Goal: Information Seeking & Learning: Learn about a topic

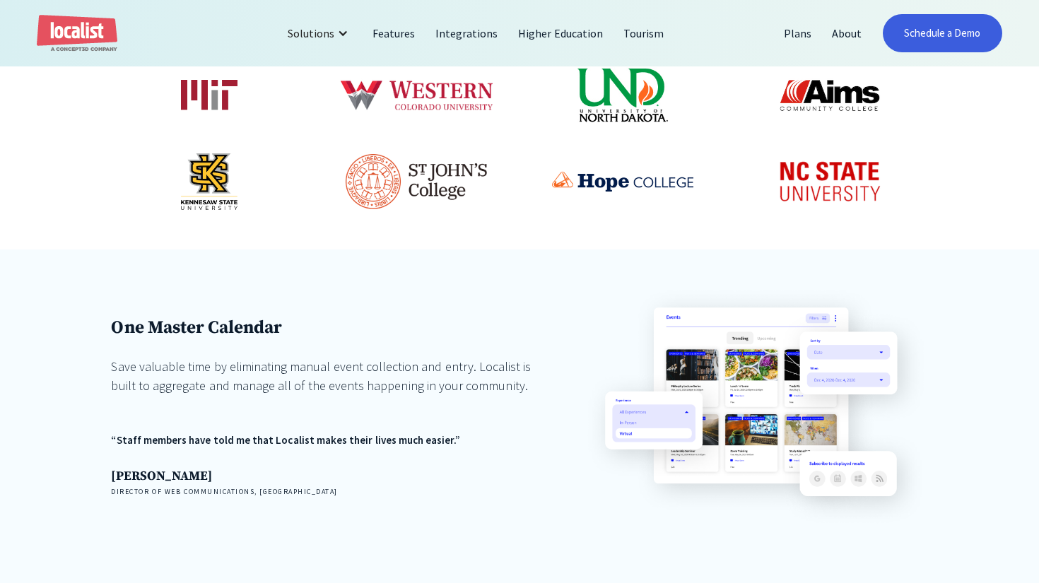
scroll to position [874, 0]
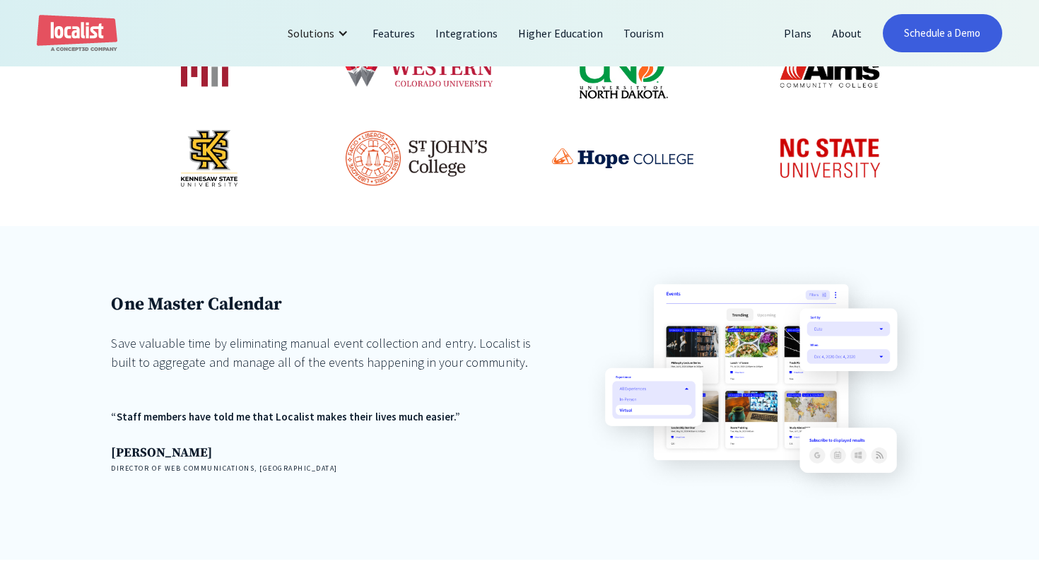
click at [745, 263] on img at bounding box center [756, 383] width 344 height 241
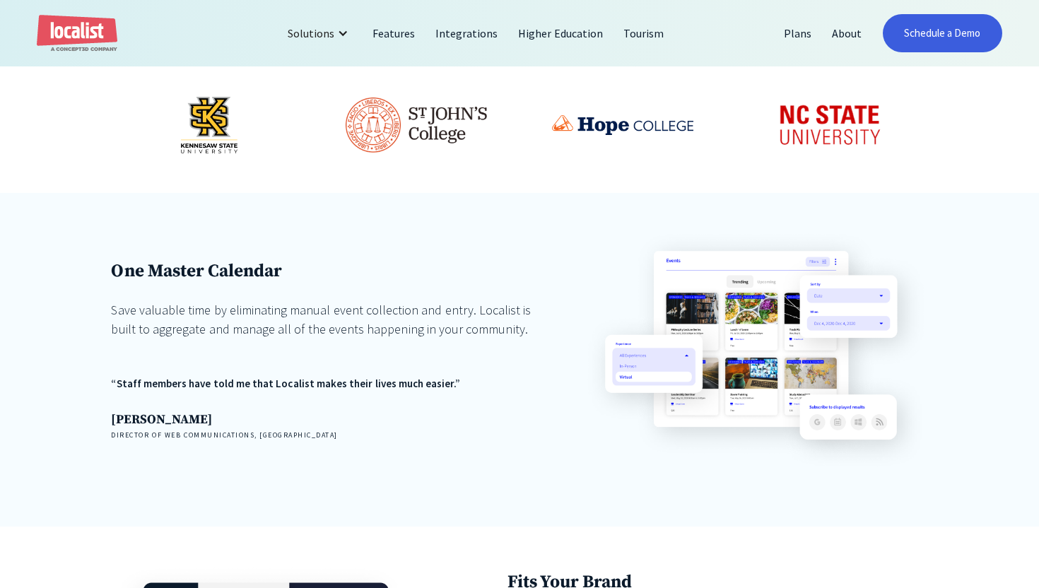
scroll to position [903, 0]
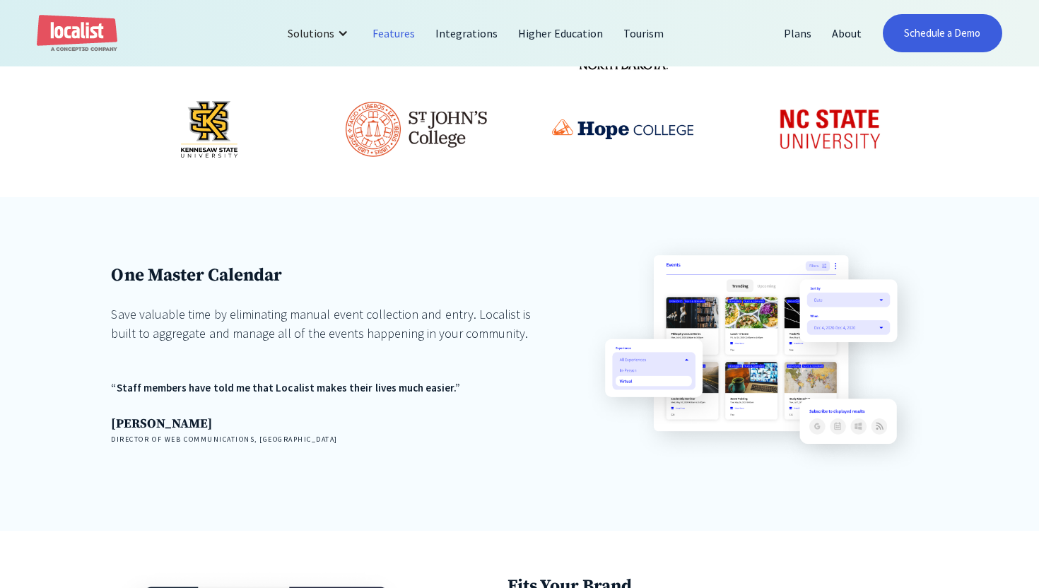
click at [397, 31] on link "Features" at bounding box center [394, 33] width 63 height 34
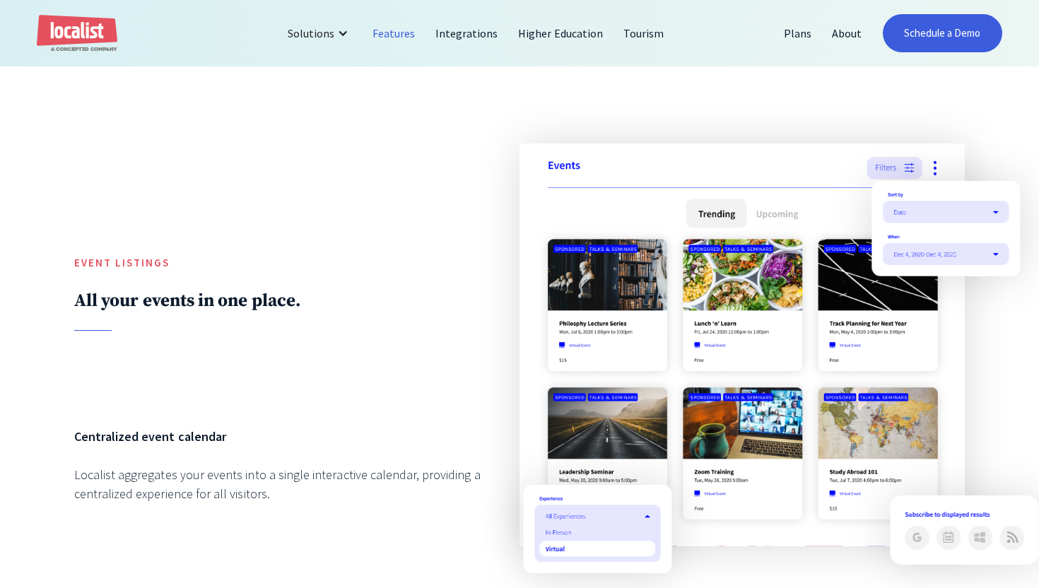
scroll to position [1191, 0]
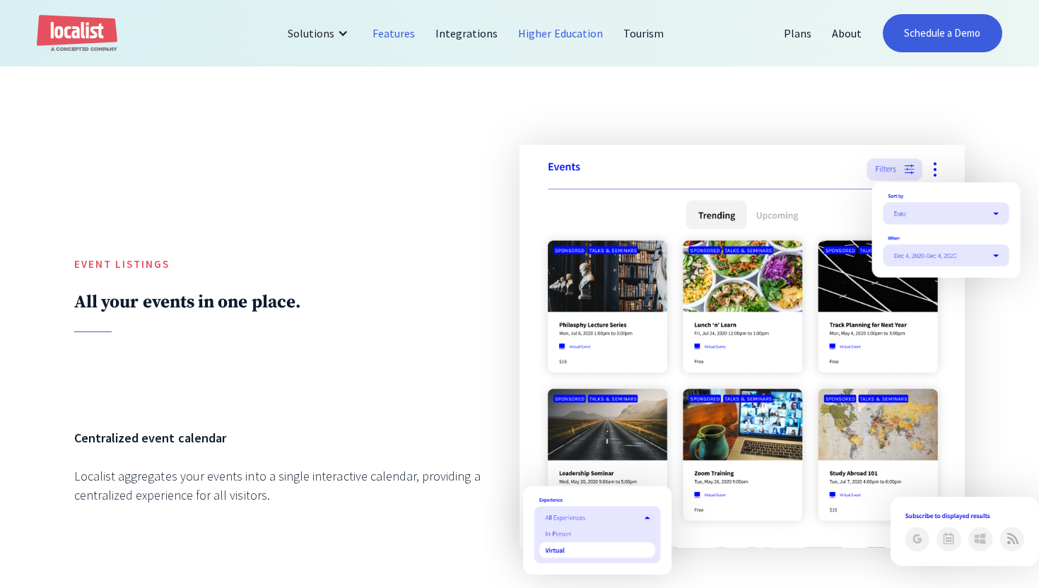
click at [533, 37] on link "Higher Education" at bounding box center [560, 33] width 105 height 34
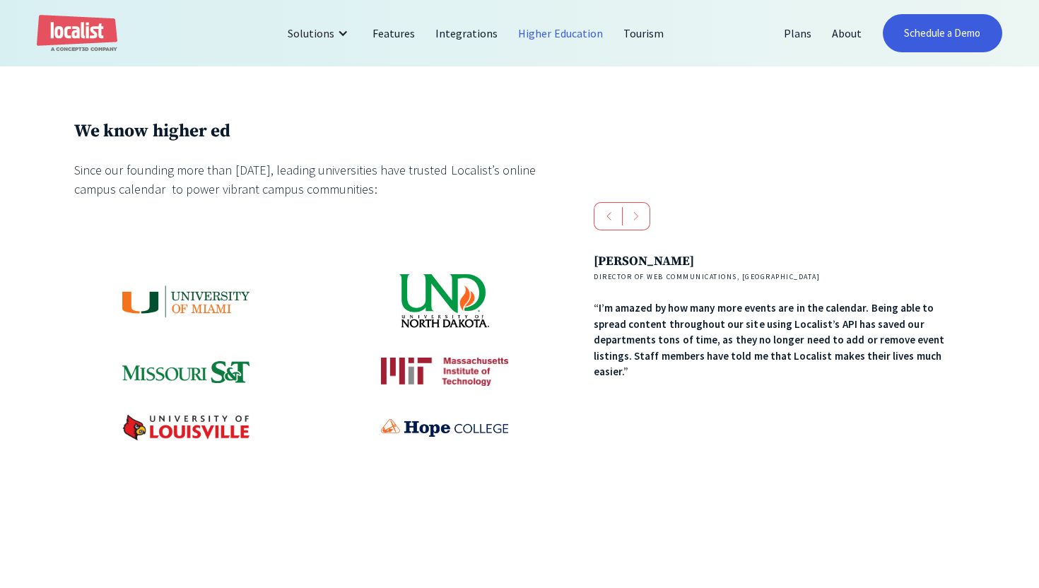
scroll to position [607, 0]
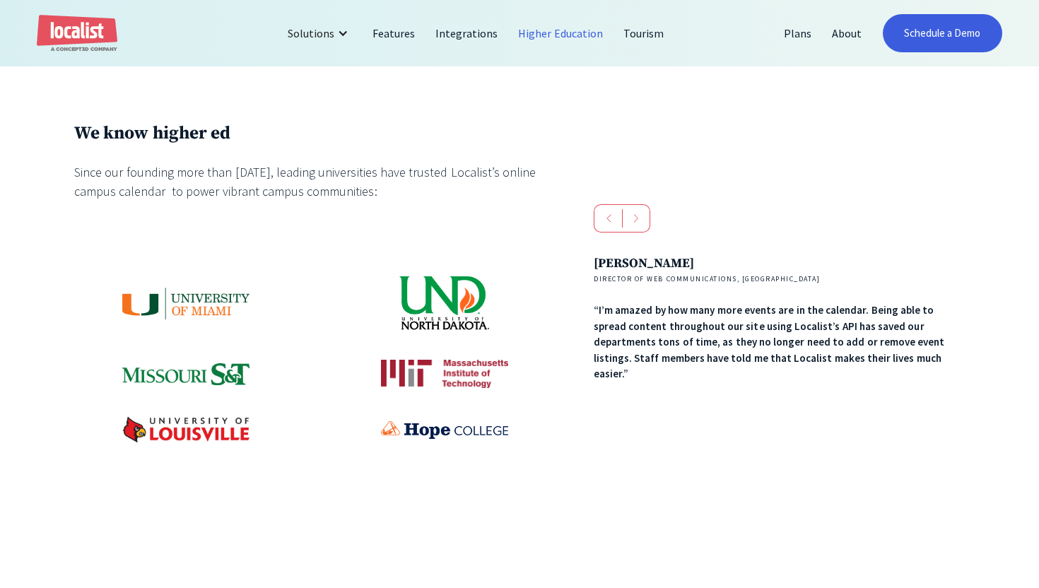
click at [641, 233] on div "next slide" at bounding box center [636, 218] width 28 height 28
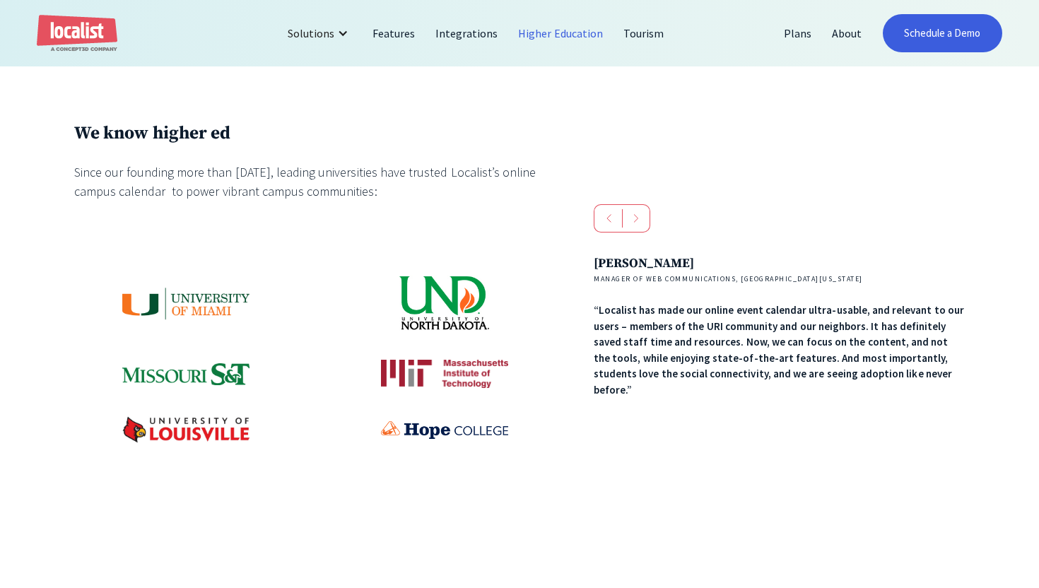
click at [641, 233] on div "next slide" at bounding box center [636, 218] width 28 height 28
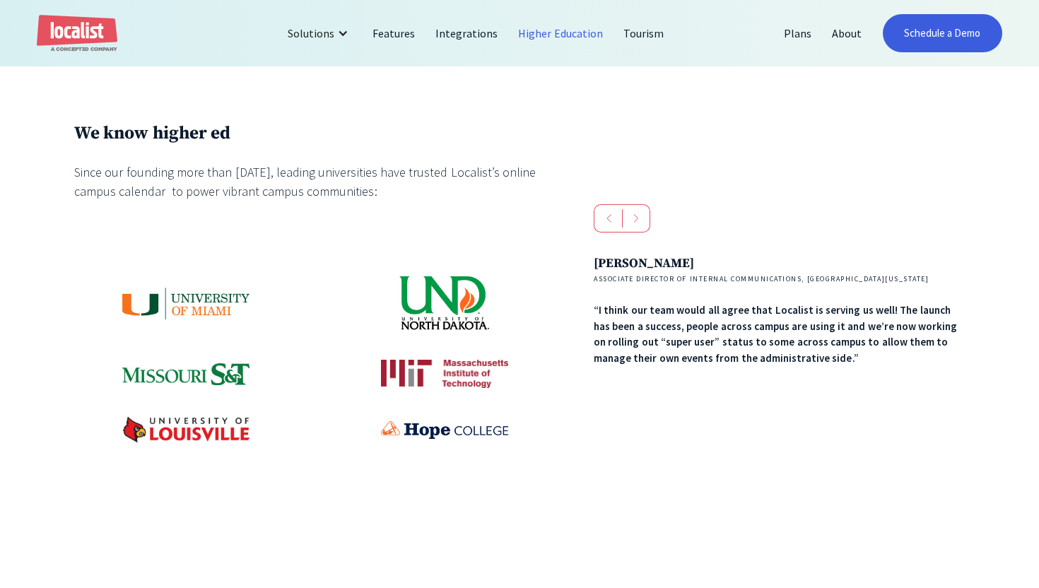
click at [641, 233] on div "next slide" at bounding box center [636, 218] width 28 height 28
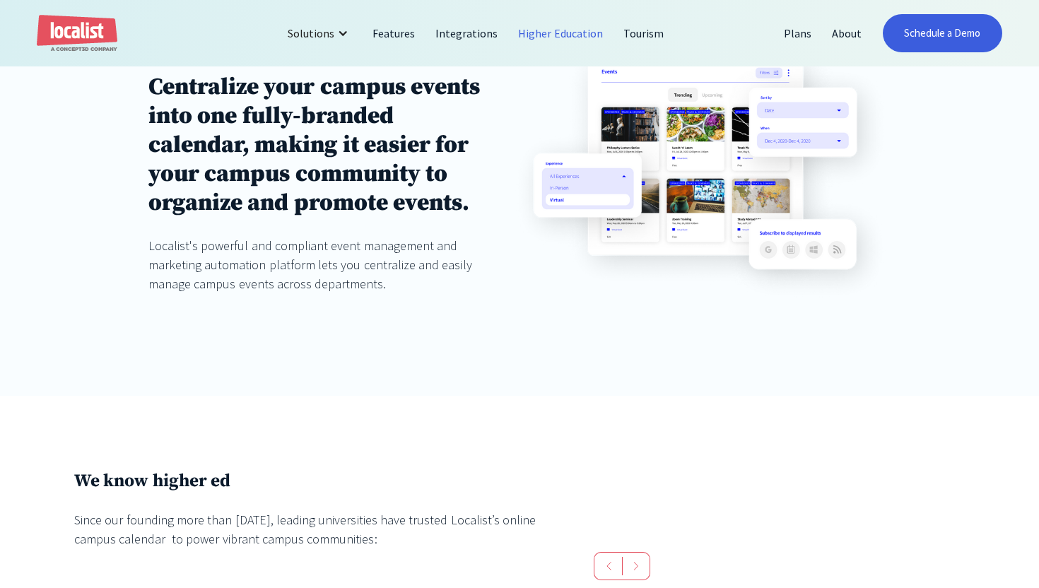
scroll to position [0, 0]
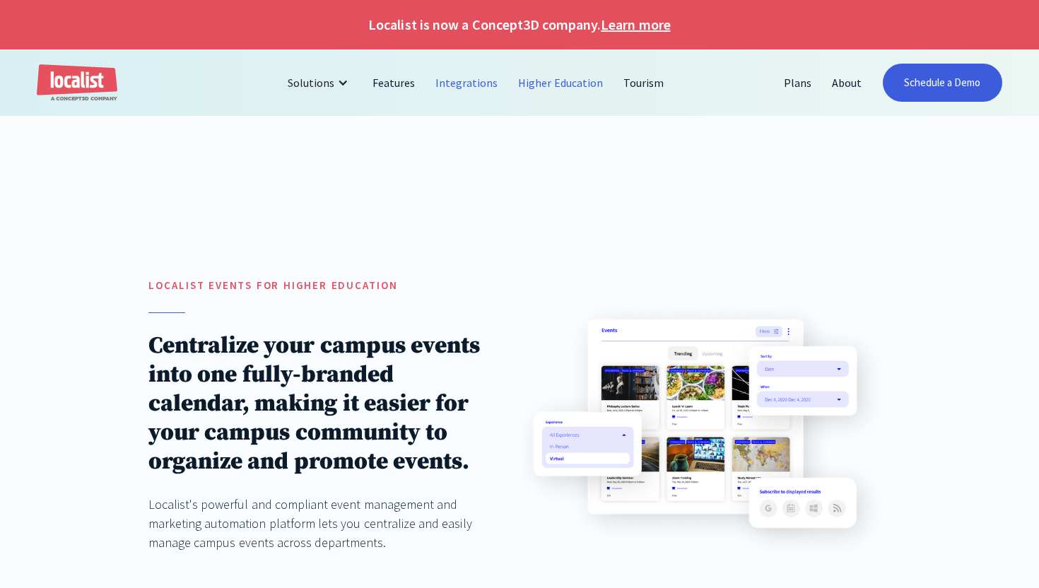
click at [482, 80] on link "Integrations" at bounding box center [467, 83] width 83 height 34
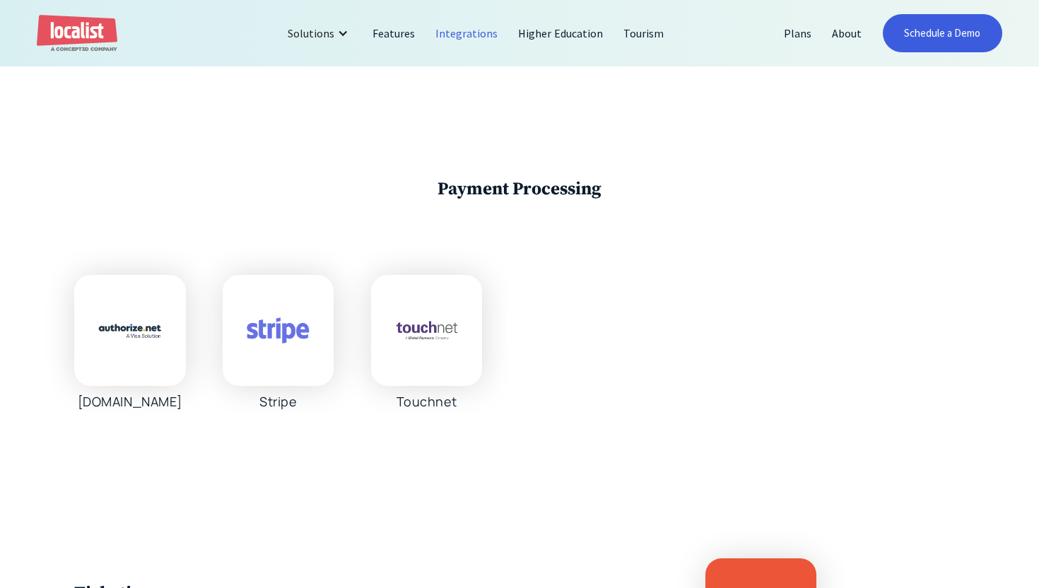
scroll to position [3385, 0]
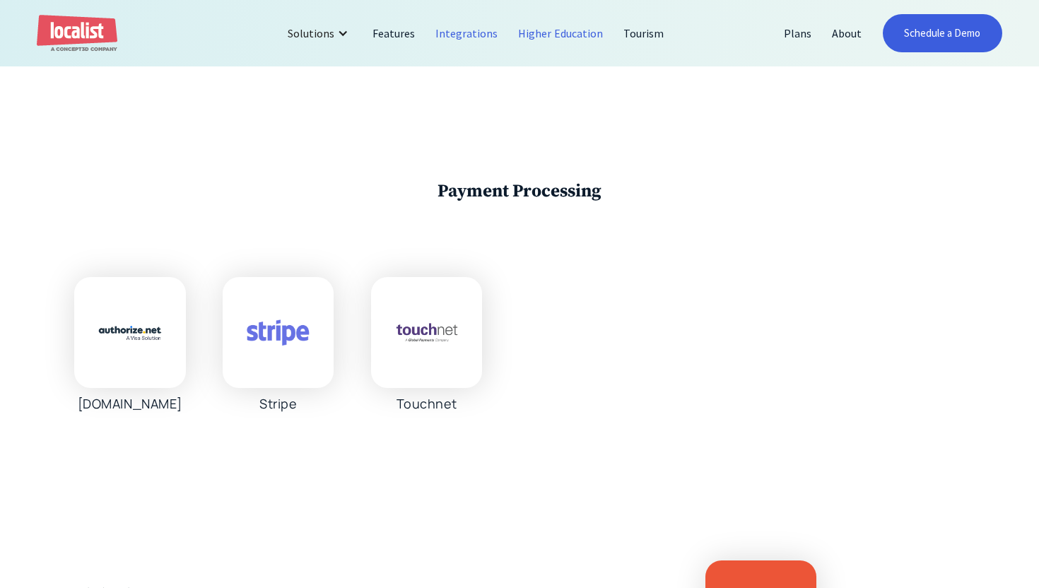
click at [566, 40] on link "Higher Education" at bounding box center [560, 33] width 105 height 34
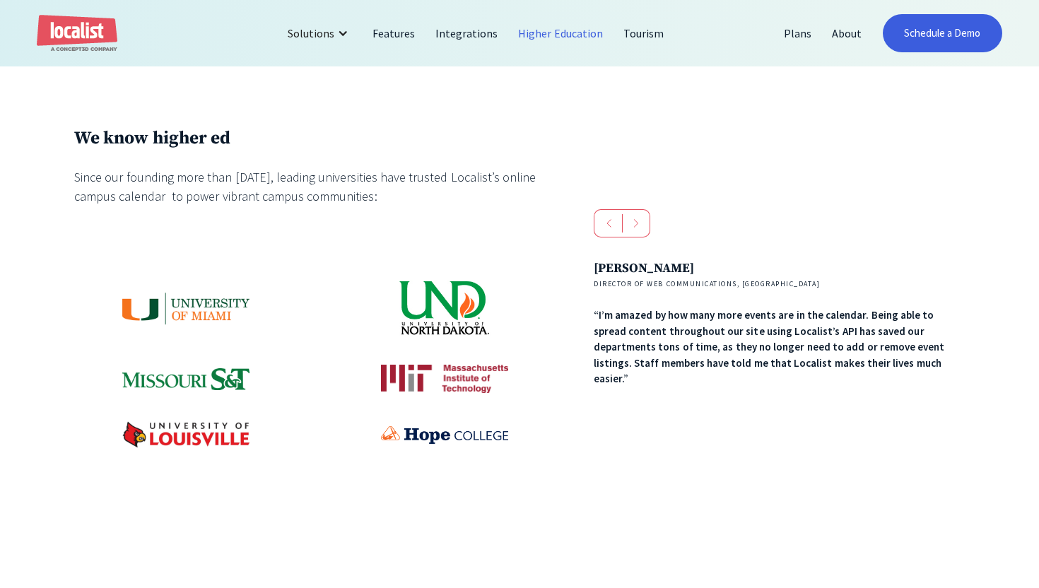
scroll to position [632, 0]
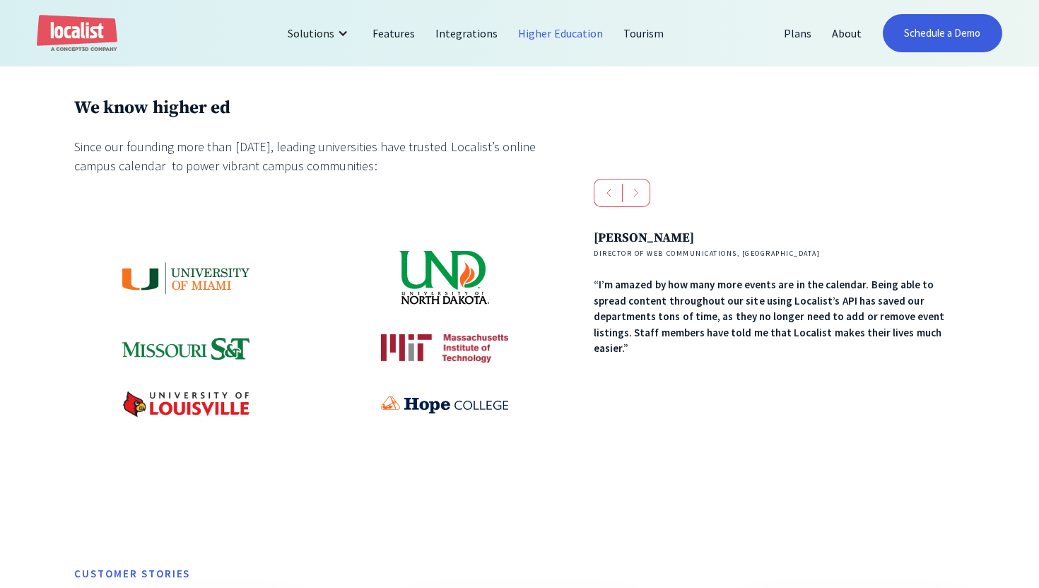
click at [635, 207] on div "next slide" at bounding box center [636, 193] width 28 height 28
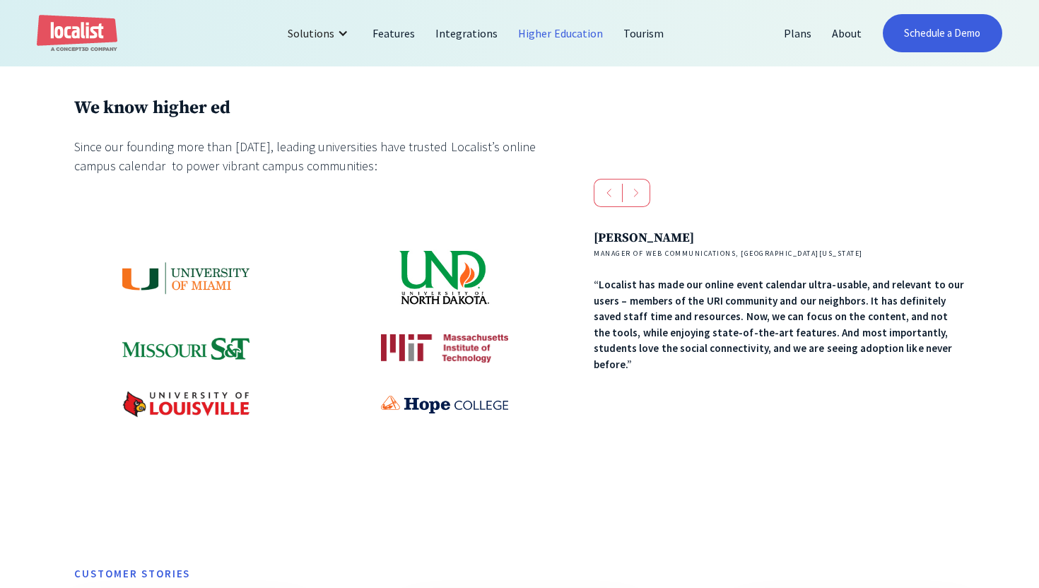
click at [635, 207] on div "next slide" at bounding box center [636, 193] width 28 height 28
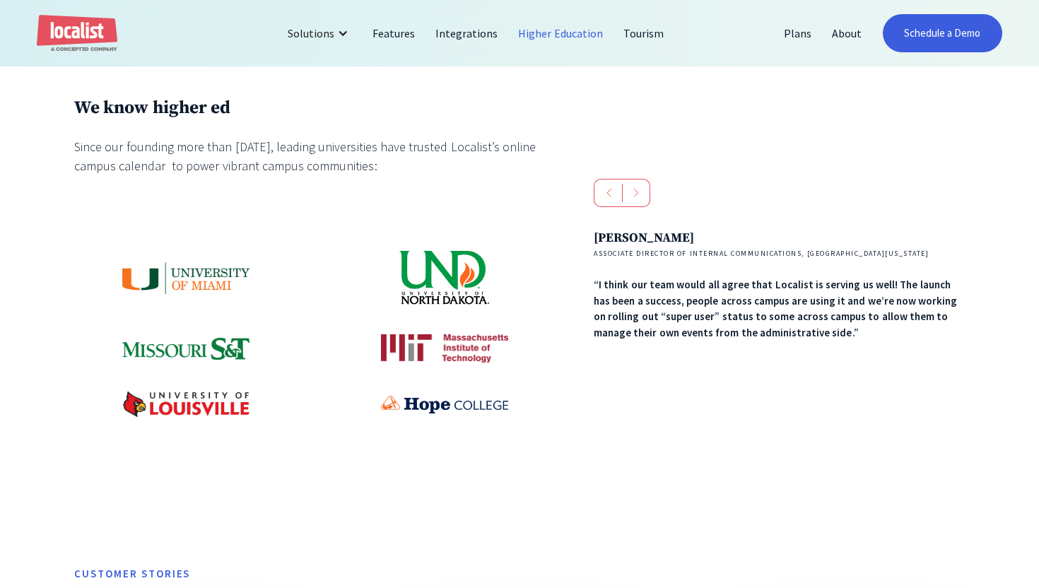
click at [635, 207] on div "next slide" at bounding box center [636, 193] width 28 height 28
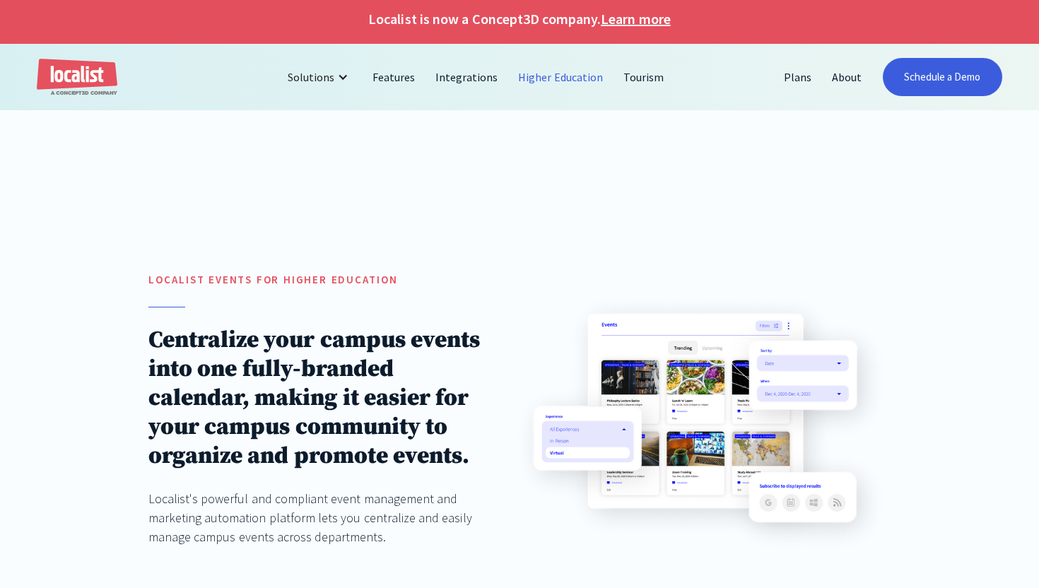
scroll to position [0, 0]
